Goal: Find contact information: Find contact information

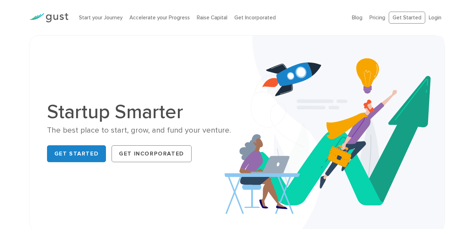
click at [293, 30] on div "Start your Journey Accelerate your Progress Raise Capital Get Incorporated Blog…" at bounding box center [237, 17] width 427 height 35
click at [264, 29] on div "Start your Journey Accelerate your Progress Raise Capital Get Incorporated Blog…" at bounding box center [237, 17] width 427 height 35
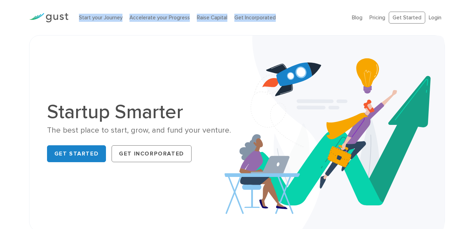
click at [282, 7] on div "Start your Journey Accelerate your Progress Raise Capital Get Incorporated" at bounding box center [210, 18] width 273 height 22
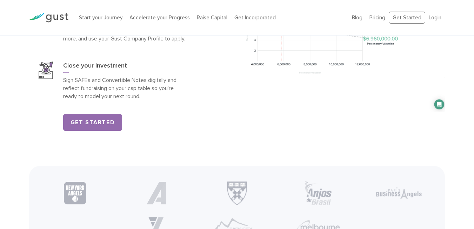
scroll to position [1170, 0]
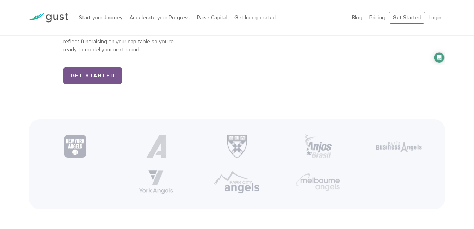
click at [81, 84] on link "Get Started" at bounding box center [92, 75] width 59 height 17
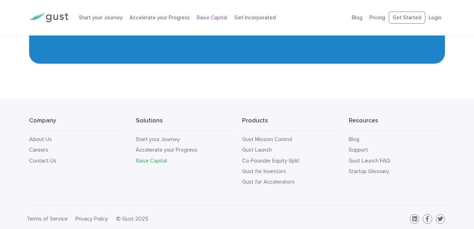
scroll to position [1213, 0]
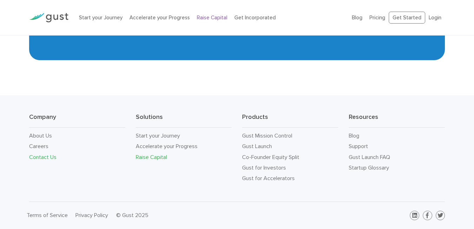
click at [39, 153] on link "Contact Us" at bounding box center [42, 156] width 27 height 7
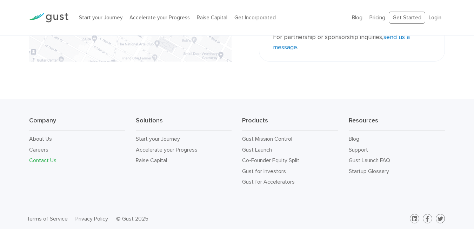
scroll to position [255, 0]
